Goal: Register for event/course

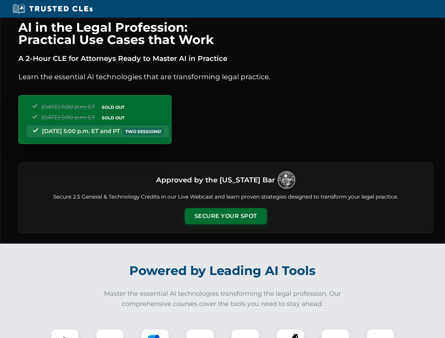
click at [226, 216] on button "Secure Your Spot" at bounding box center [226, 216] width 82 height 16
click at [65, 334] on img at bounding box center [65, 343] width 20 height 20
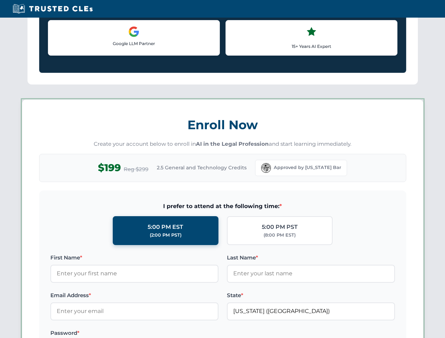
click at [200, 334] on label "Password *" at bounding box center [134, 333] width 168 height 8
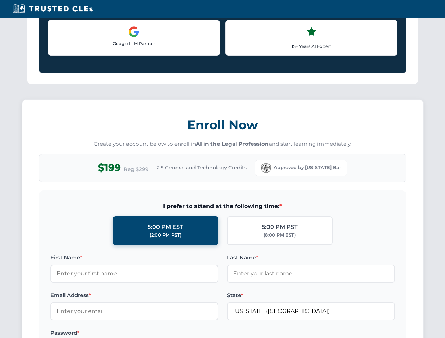
scroll to position [692, 0]
